Goal: Task Accomplishment & Management: Complete application form

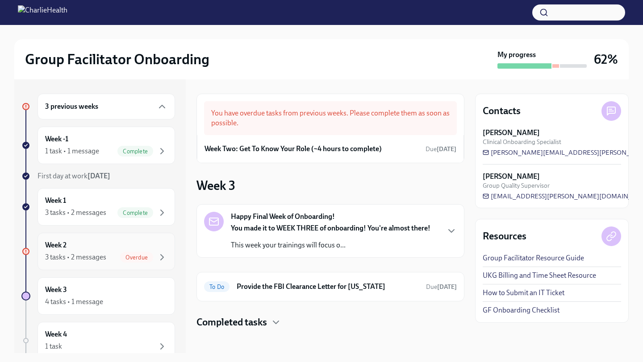
click at [101, 243] on div "Week 2 3 tasks • 2 messages Overdue" at bounding box center [106, 252] width 122 height 22
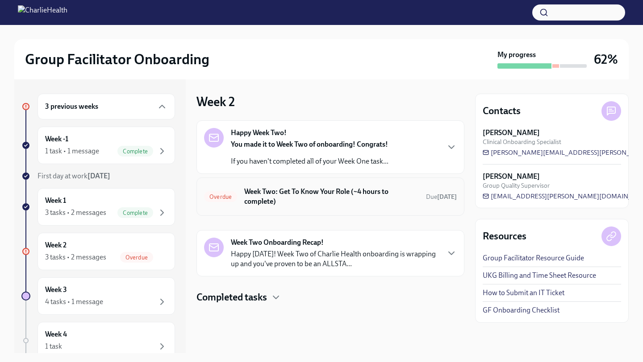
click at [313, 200] on h6 "Week Two: Get To Know Your Role (~4 hours to complete)" at bounding box center [331, 197] width 174 height 20
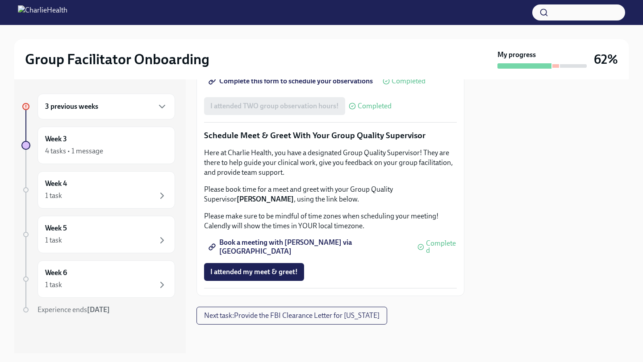
scroll to position [863, 0]
click at [276, 277] on span "I attended my meet & greet!" at bounding box center [253, 272] width 87 height 9
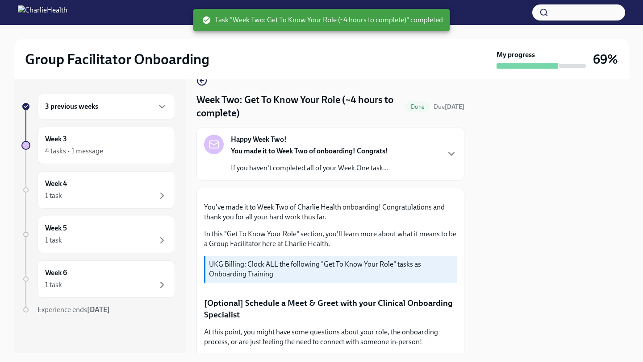
scroll to position [0, 0]
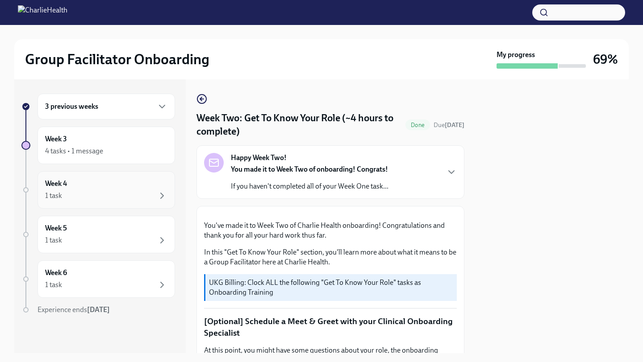
click at [73, 186] on div "Week 4 1 task" at bounding box center [106, 190] width 122 height 22
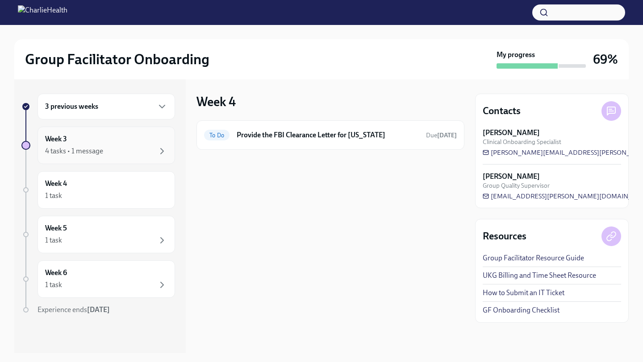
click at [85, 150] on div "4 tasks • 1 message" at bounding box center [74, 151] width 58 height 10
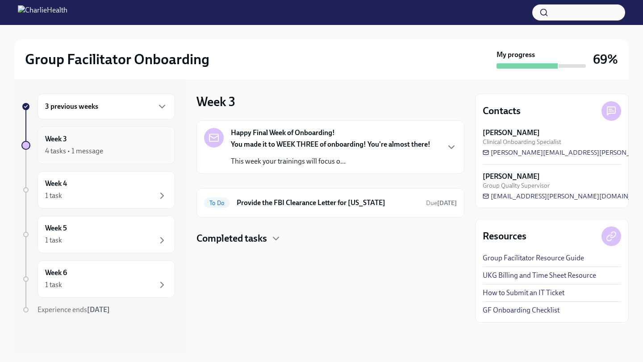
click at [85, 150] on div "4 tasks • 1 message" at bounding box center [74, 151] width 58 height 10
click at [87, 108] on h6 "3 previous weeks" at bounding box center [71, 107] width 53 height 10
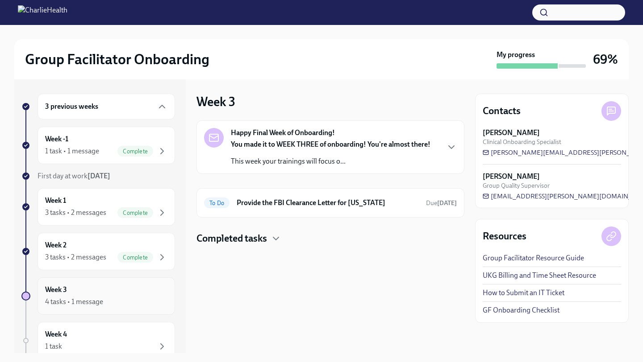
click at [92, 285] on div "Week 3 4 tasks • 1 message" at bounding box center [106, 296] width 122 height 22
click at [90, 293] on div "Week 3 4 tasks • 1 message" at bounding box center [106, 296] width 122 height 22
click at [290, 151] on div "You made it to WEEK THREE of onboarding! You're almost there! This week your tr…" at bounding box center [330, 153] width 199 height 27
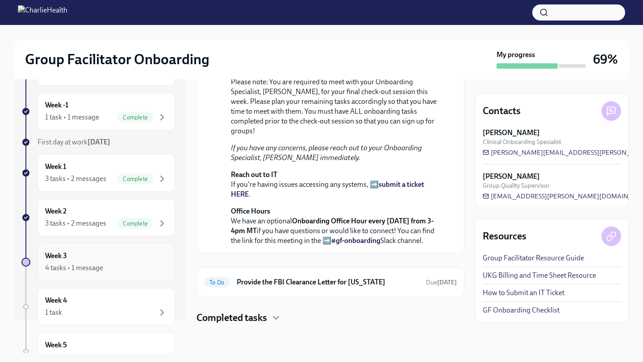
scroll to position [36, 0]
click at [108, 263] on div "4 tasks • 1 message" at bounding box center [106, 266] width 122 height 11
click at [235, 320] on h4 "Completed tasks" at bounding box center [231, 317] width 71 height 13
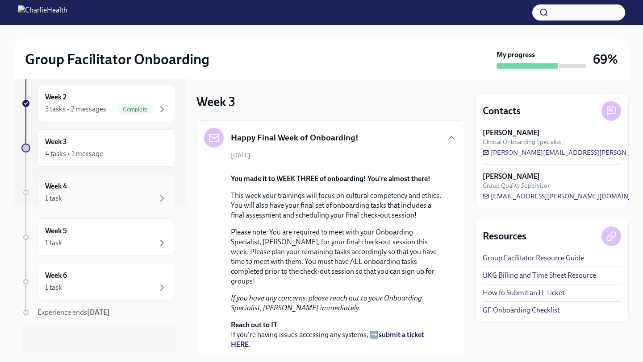
scroll to position [138, 0]
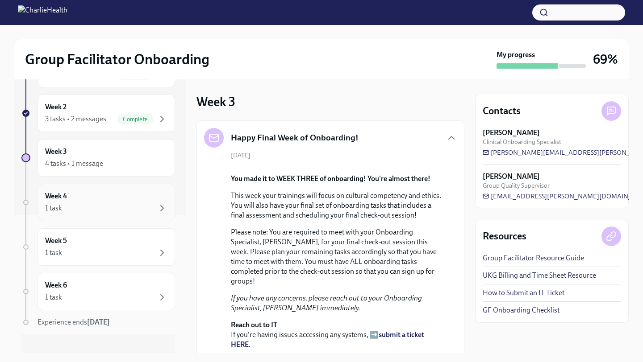
click at [111, 203] on div "1 task" at bounding box center [106, 208] width 122 height 11
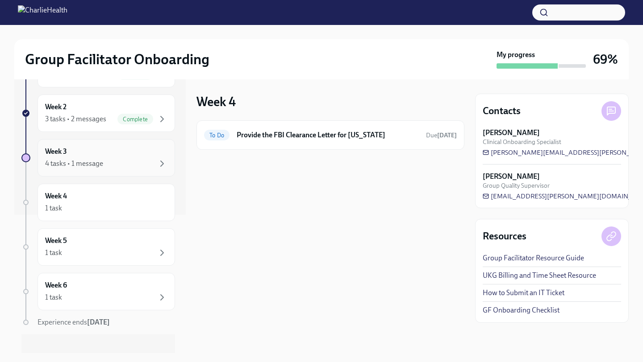
click at [113, 167] on div "4 tasks • 1 message" at bounding box center [106, 163] width 122 height 11
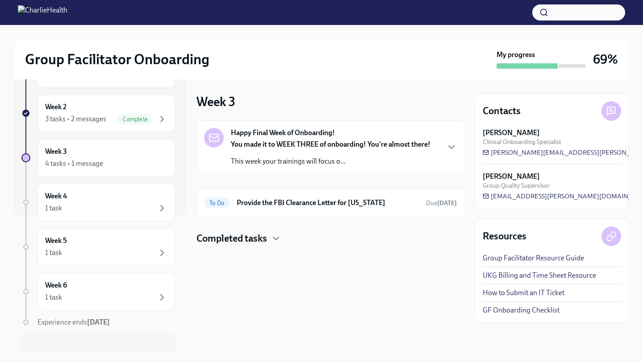
click at [271, 252] on div at bounding box center [330, 259] width 268 height 29
click at [268, 247] on div at bounding box center [330, 259] width 268 height 29
click at [258, 241] on h4 "Completed tasks" at bounding box center [231, 238] width 71 height 13
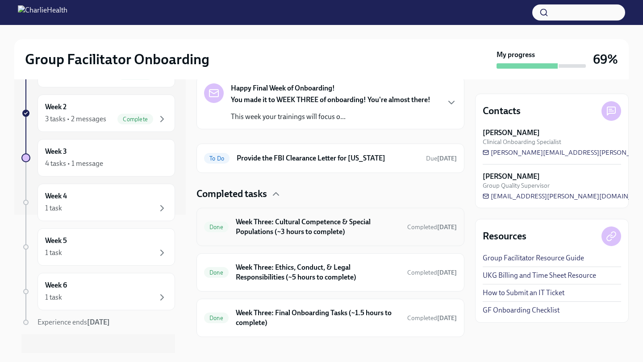
scroll to position [48, 0]
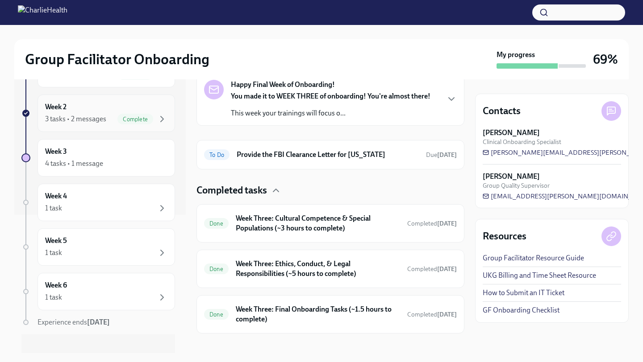
click at [144, 116] on span "Complete" at bounding box center [135, 119] width 36 height 7
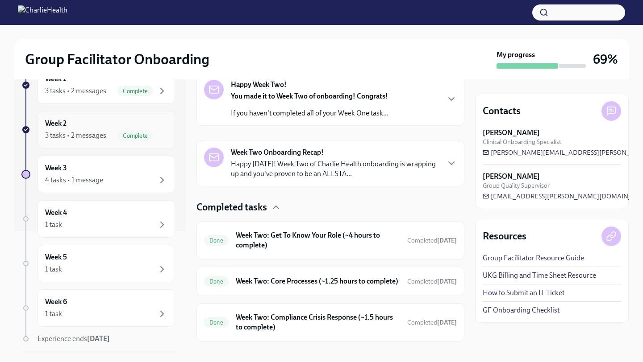
scroll to position [110, 0]
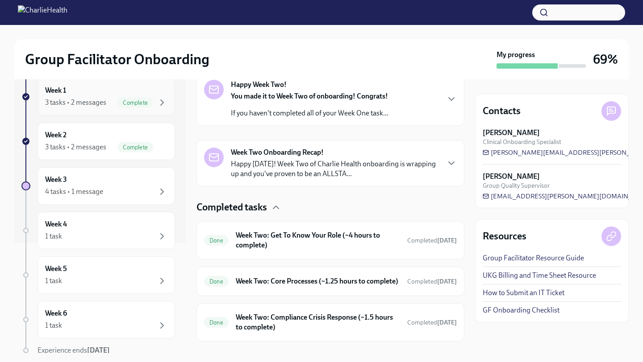
click at [125, 109] on div "Week 1 3 tasks • 2 messages Complete" at bounding box center [105, 96] width 137 height 37
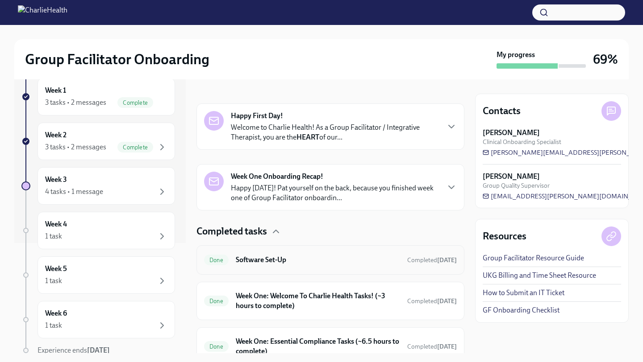
scroll to position [113, 0]
